Goal: Find specific page/section: Find specific page/section

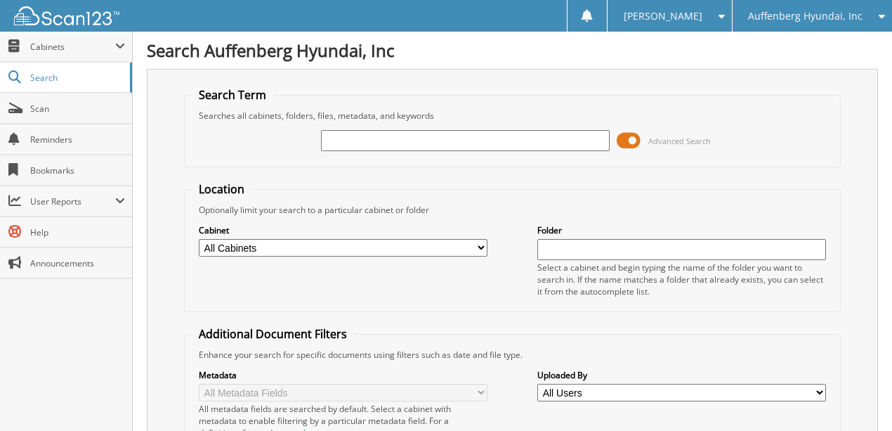
click at [799, 20] on span "Auffenberg Hyundai, Inc" at bounding box center [805, 16] width 114 height 8
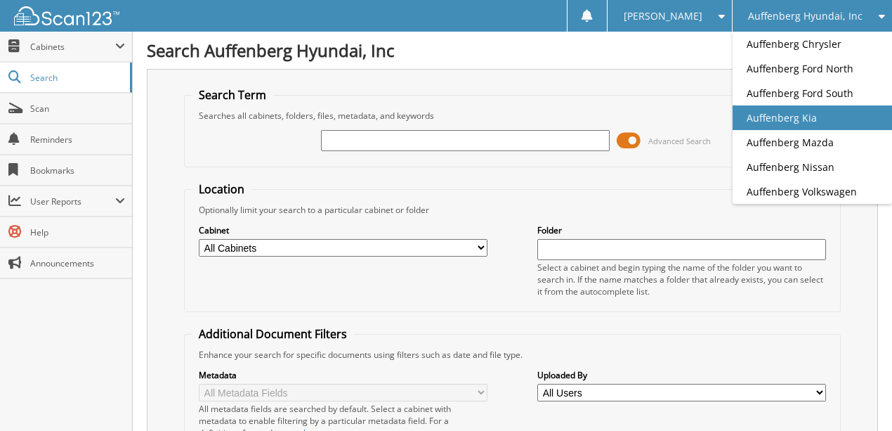
click at [782, 117] on link "Auffenberg Kia" at bounding box center [812, 117] width 159 height 25
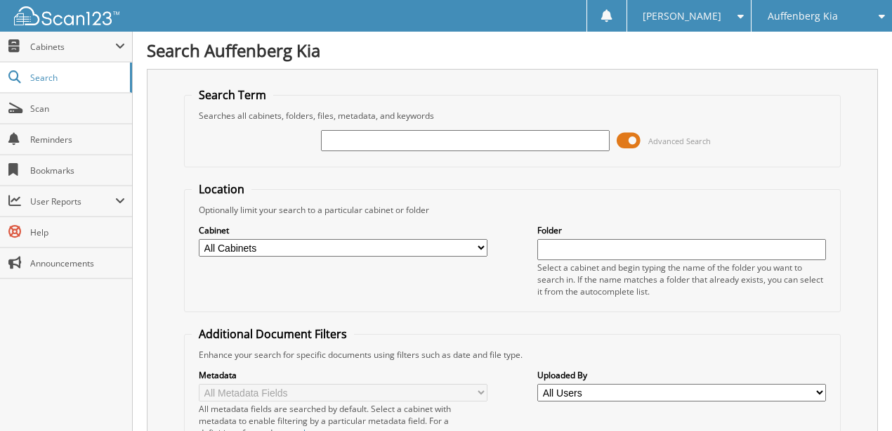
click at [369, 143] on input "text" at bounding box center [465, 140] width 289 height 21
type input "s5426747"
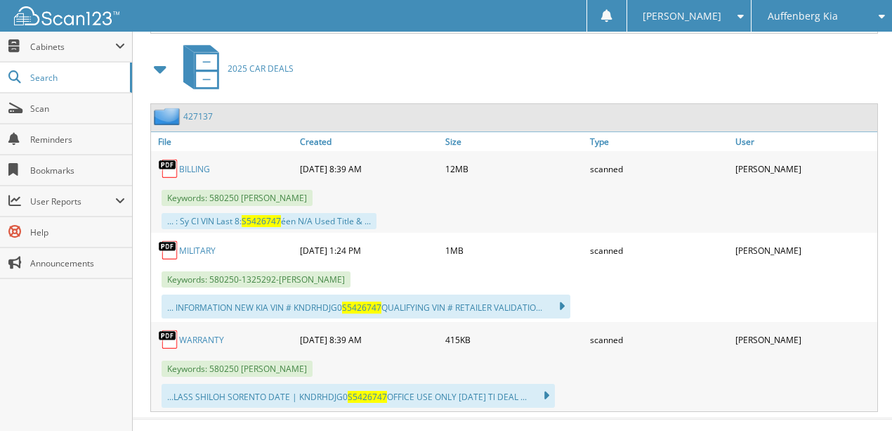
scroll to position [843, 0]
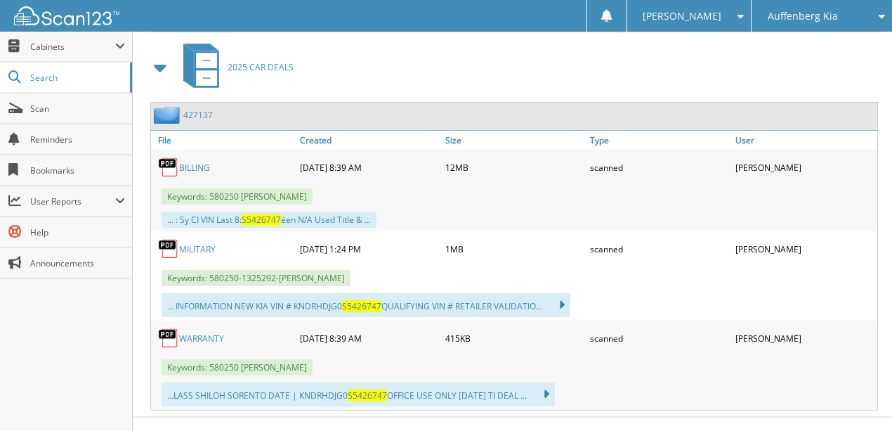
click at [188, 243] on link "MILITARY" at bounding box center [197, 249] width 37 height 12
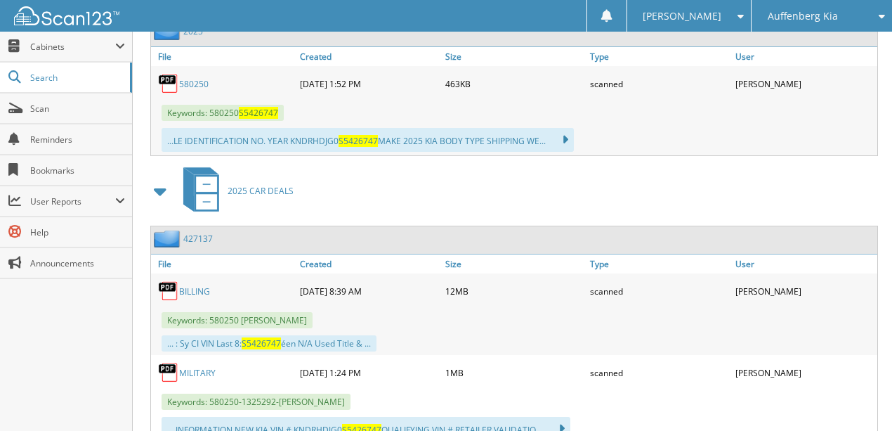
scroll to position [468, 0]
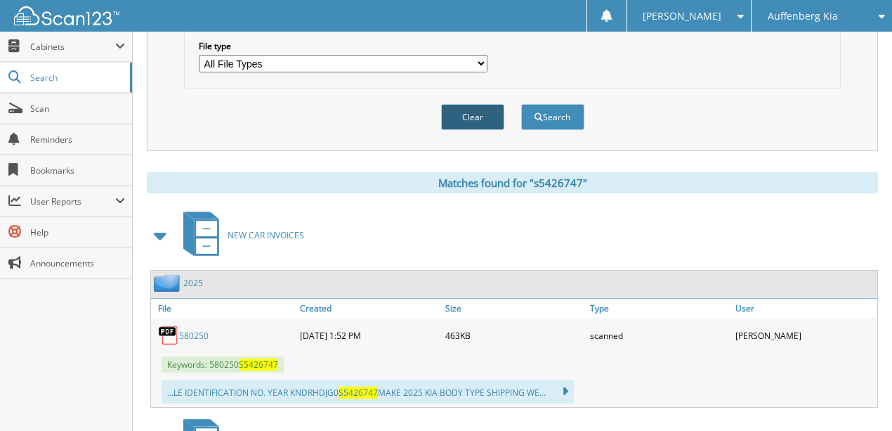
click at [468, 108] on button "Clear" at bounding box center [472, 117] width 63 height 26
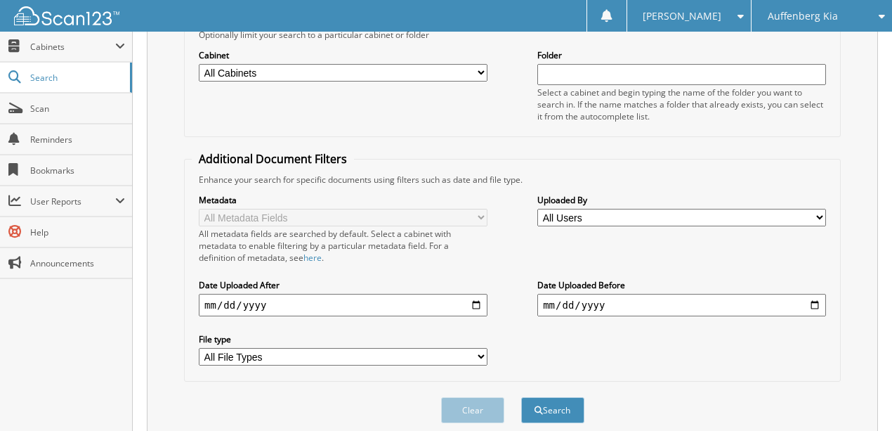
scroll to position [0, 0]
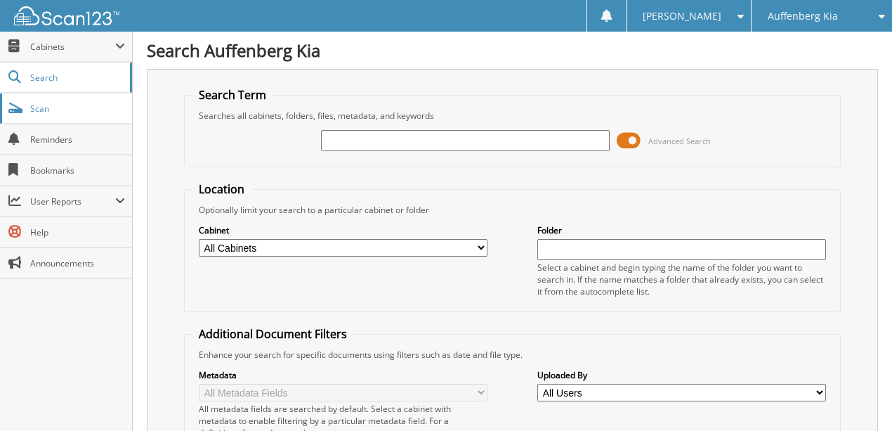
click at [51, 110] on span "Scan" at bounding box center [77, 109] width 95 height 12
